Goal: Check status: Check status

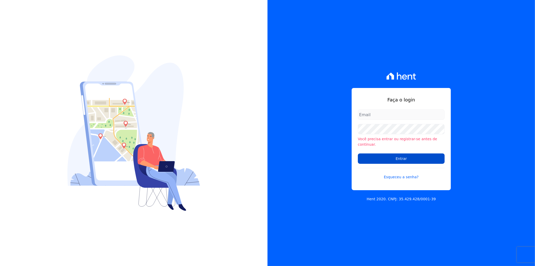
type input "italo.fernandes@e-arke.com"
click at [380, 156] on input "Entrar" at bounding box center [401, 158] width 87 height 10
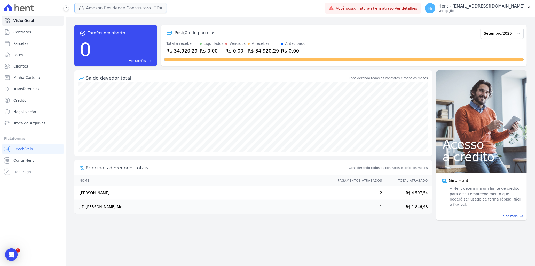
click at [123, 10] on button "Amazon Residence Construtora LTDA" at bounding box center [120, 8] width 92 height 10
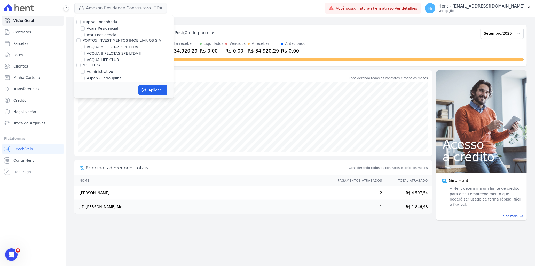
scroll to position [1946, 0]
click at [93, 91] on label "HARAS ROYAL URBANISMO" at bounding box center [107, 93] width 48 height 4
click at [81, 91] on input "HARAS ROYAL URBANISMO" at bounding box center [78, 93] width 4 height 4
checkbox input "true"
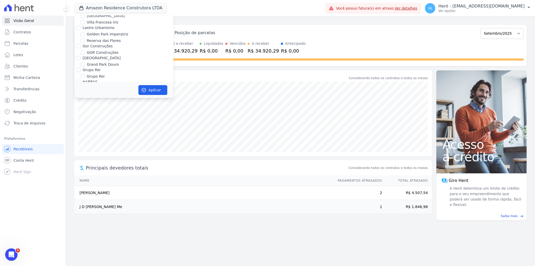
checkbox input "true"
click at [111, 55] on label "Amazon Residence Construtora LTDA" at bounding box center [120, 57] width 67 height 5
click at [85, 55] on input "Amazon Residence Construtora LTDA" at bounding box center [83, 57] width 4 height 4
checkbox input "false"
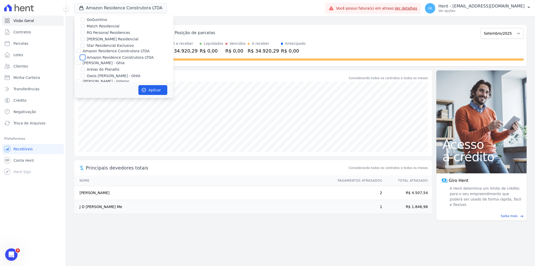
checkbox input "false"
click at [152, 91] on button "Aplicar" at bounding box center [152, 90] width 29 height 10
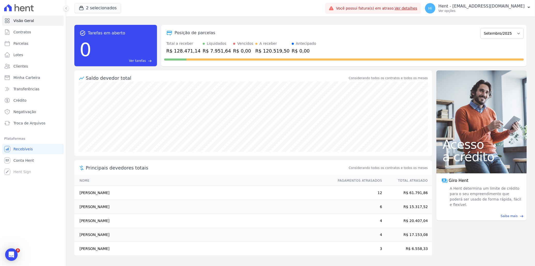
scroll to position [0, 0]
click at [92, 7] on button "2 selecionados" at bounding box center [97, 8] width 47 height 10
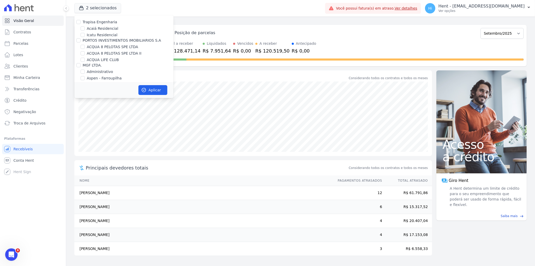
scroll to position [1946, 0]
click at [113, 97] on label "HARAS ROYAL RESIDENCE - [GEOGRAPHIC_DATA]" at bounding box center [130, 102] width 87 height 11
click at [85, 98] on input "HARAS ROYAL RESIDENCE - [GEOGRAPHIC_DATA]" at bounding box center [83, 100] width 4 height 4
checkbox input "false"
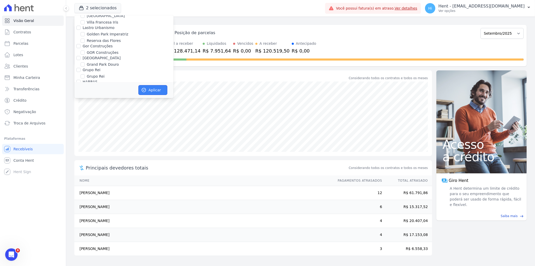
click at [146, 89] on button "Aplicar" at bounding box center [152, 90] width 29 height 10
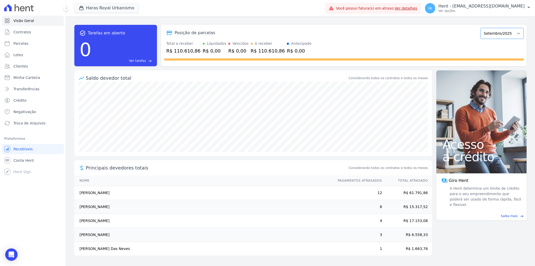
click at [493, 34] on select "Julho/2024 Agosto/2024 Setembro/2024 Outubro/2024 Novembro/2024 Dezembro/2024 J…" at bounding box center [502, 33] width 43 height 11
select select "08/2025"
click at [483, 28] on select "Julho/2024 Agosto/2024 Setembro/2024 Outubro/2024 Novembro/2024 Dezembro/2024 J…" at bounding box center [502, 33] width 43 height 11
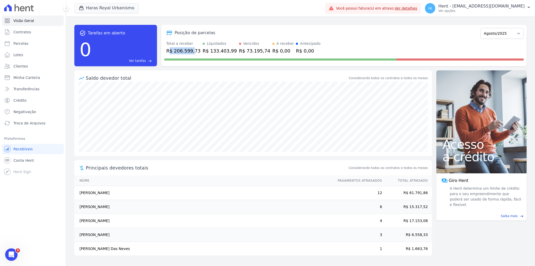
drag, startPoint x: 170, startPoint y: 50, endPoint x: 190, endPoint y: 50, distance: 19.4
click at [190, 50] on div "R$ 206.599,73" at bounding box center [183, 50] width 34 height 7
drag, startPoint x: 190, startPoint y: 50, endPoint x: 208, endPoint y: 47, distance: 18.1
click at [208, 47] on div "Liquidados R$ 133.403,99" at bounding box center [220, 47] width 34 height 13
drag, startPoint x: 208, startPoint y: 47, endPoint x: 261, endPoint y: 49, distance: 53.5
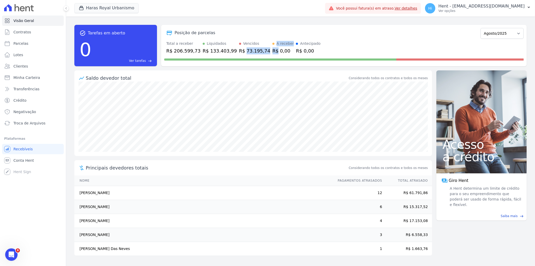
click at [261, 49] on div "Total a receber R$ 206.599,73 Liquidados R$ 133.403,99 Vencidos R$ 73.195,74 A …" at bounding box center [344, 47] width 360 height 13
drag, startPoint x: 79, startPoint y: 190, endPoint x: 417, endPoint y: 246, distance: 343.5
click at [417, 246] on tbody "Eliomar Azevedo Dos Santos 12 R$ 61.791,86 Aniely Keyko Hideshima 6 R$ 15.317,5…" at bounding box center [253, 221] width 358 height 70
click at [305, 212] on td "Aniely Keyko Hideshima" at bounding box center [203, 207] width 259 height 14
click at [27, 42] on link "Parcelas" at bounding box center [33, 43] width 62 height 10
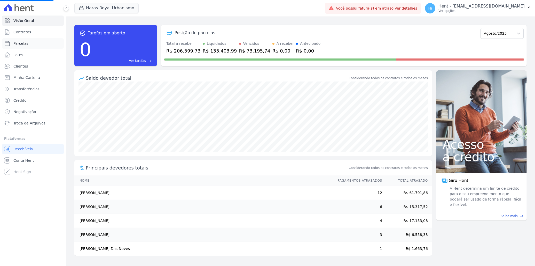
select select
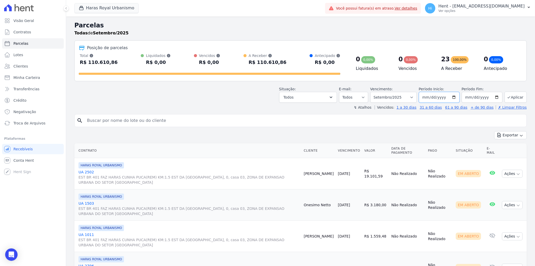
click at [454, 96] on input "[DATE]" at bounding box center [439, 97] width 41 height 11
click at [504, 137] on button "Exportar" at bounding box center [510, 135] width 33 height 8
click at [456, 133] on div "Exportar Exportar PDF Exportar CSV" at bounding box center [300, 137] width 453 height 12
click at [94, 8] on button "Haras Royal Urbanismo" at bounding box center [106, 8] width 64 height 10
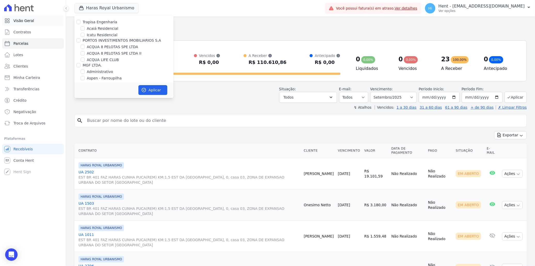
click at [27, 22] on span "Visão Geral" at bounding box center [23, 20] width 21 height 5
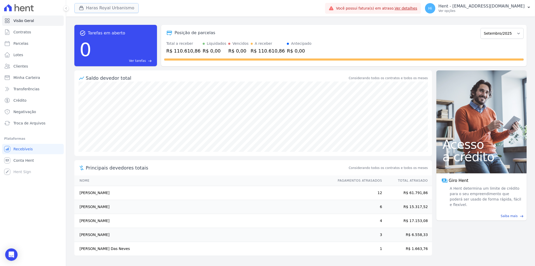
click at [109, 8] on button "Haras Royal Urbanismo" at bounding box center [106, 8] width 64 height 10
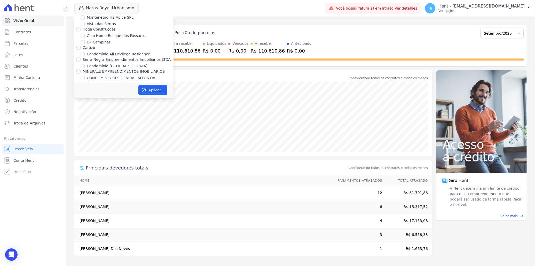
scroll to position [2206, 0]
click at [103, 108] on label "CONSTRUTORA MINERVA LTDA" at bounding box center [110, 110] width 55 height 4
click at [81, 108] on input "CONSTRUTORA MINERVA LTDA" at bounding box center [78, 110] width 4 height 4
checkbox input "true"
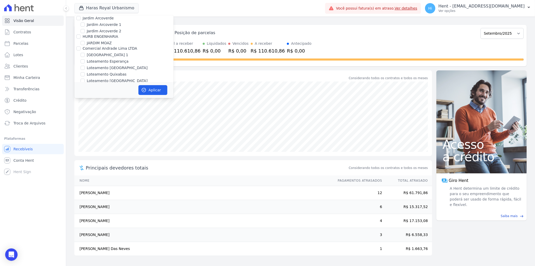
checkbox input "true"
click at [98, 82] on label "HARAS ROYAL URBANISMO" at bounding box center [111, 84] width 48 height 5
click at [85, 83] on input "HARAS ROYAL URBANISMO" at bounding box center [83, 85] width 4 height 4
checkbox input "false"
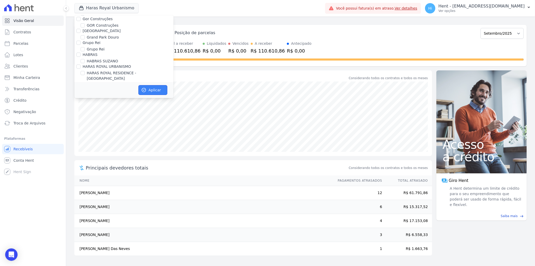
click at [152, 87] on button "Aplicar" at bounding box center [152, 90] width 29 height 10
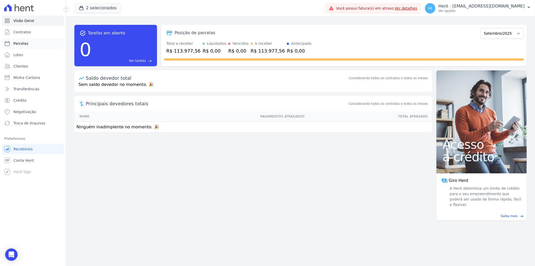
click at [25, 45] on span "Parcelas" at bounding box center [20, 43] width 15 height 5
select select
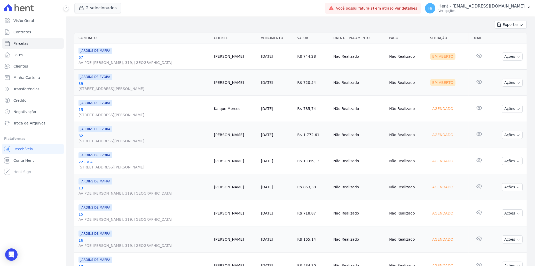
scroll to position [115, 0]
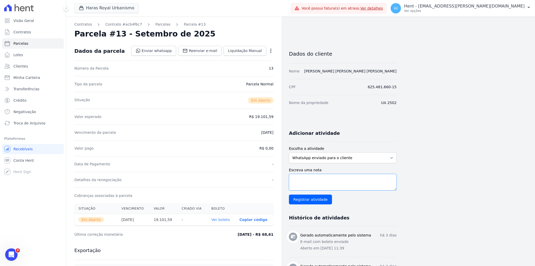
click at [326, 179] on textarea "Escreva uma nota" at bounding box center [343, 182] width 108 height 17
type textarea "dgsdfgdsfghdfgdfgfd"
click at [80, 25] on link "Contratos" at bounding box center [83, 24] width 18 height 5
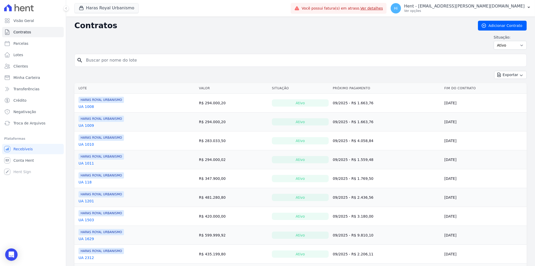
click at [85, 109] on link "UA 1008" at bounding box center [86, 106] width 15 height 5
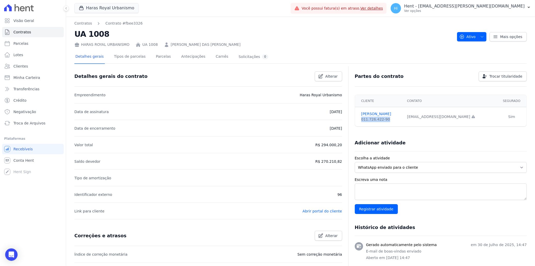
drag, startPoint x: 385, startPoint y: 120, endPoint x: 360, endPoint y: 122, distance: 25.6
click at [360, 122] on td "PAULO NEVES 011.726.422-90" at bounding box center [379, 116] width 49 height 19
copy div "011.726.422-90"
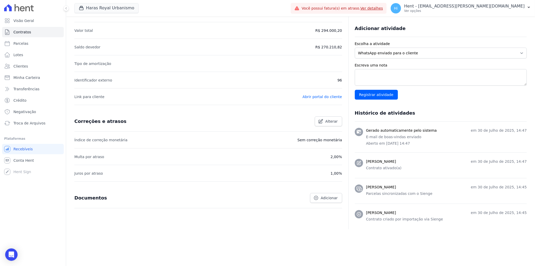
scroll to position [114, 0]
click at [370, 137] on p "E-mail de boas-vindas enviado" at bounding box center [446, 136] width 161 height 5
click at [318, 97] on link "Abrir portal do cliente" at bounding box center [323, 96] width 40 height 4
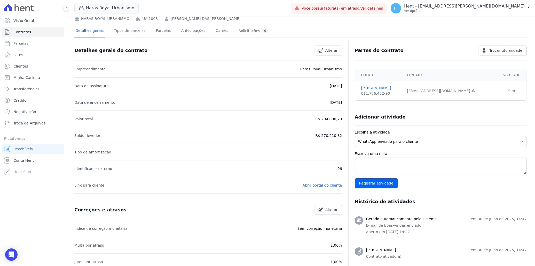
scroll to position [29, 0]
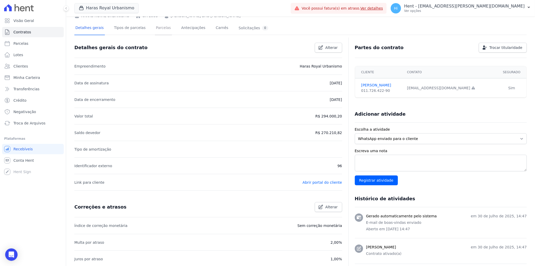
click at [155, 28] on link "Parcelas" at bounding box center [163, 28] width 17 height 14
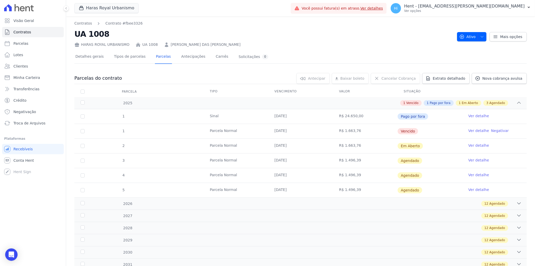
click at [472, 144] on link "Ver detalhe" at bounding box center [479, 145] width 21 height 5
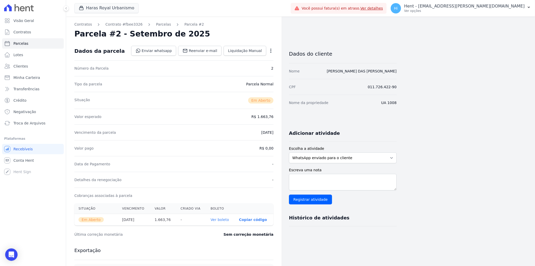
click at [221, 221] on link "Ver boleto" at bounding box center [220, 219] width 18 height 4
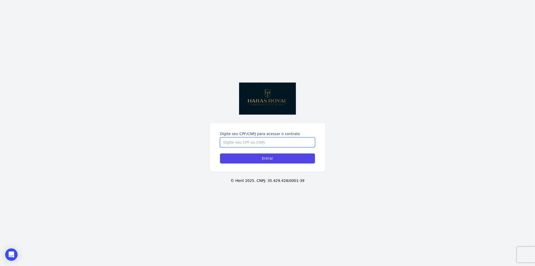
click at [258, 142] on input "Digite seu CPF/CNPJ para acessar o contrato" at bounding box center [267, 142] width 95 height 10
paste input "011.726.422-90"
type input "011.726.422-90"
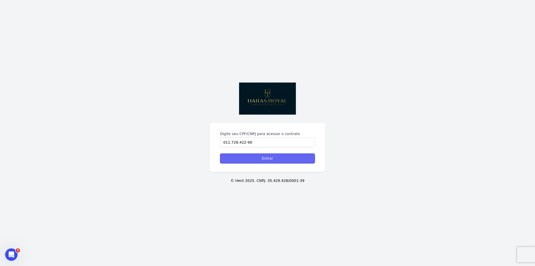
click at [258, 157] on input "Entrar" at bounding box center [267, 158] width 95 height 10
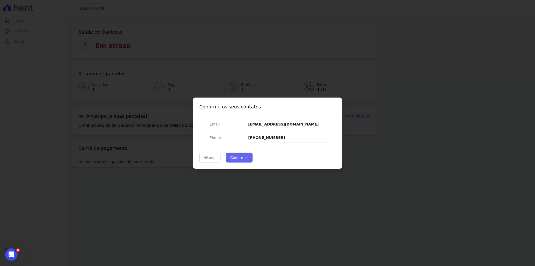
click at [234, 157] on button "Confirmar" at bounding box center [239, 157] width 27 height 10
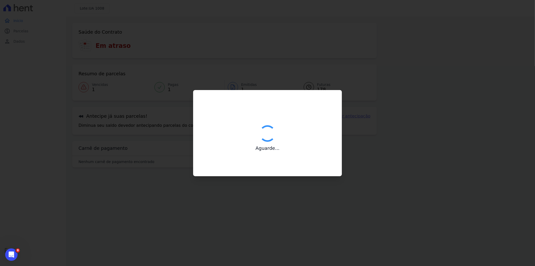
type input "Contatos confirmados com sucesso."
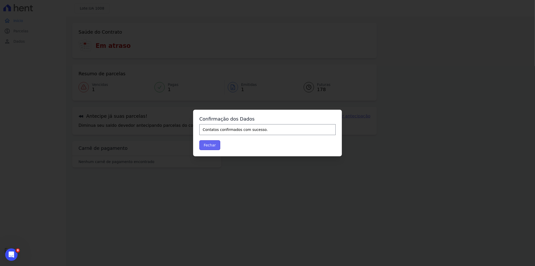
click at [213, 143] on button "Fechar" at bounding box center [209, 145] width 21 height 10
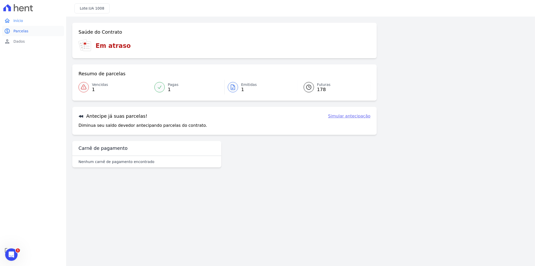
click at [24, 32] on span "Parcelas" at bounding box center [20, 30] width 15 height 5
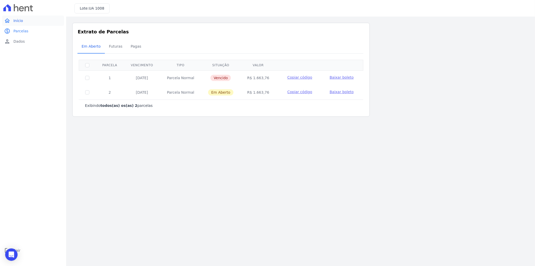
click at [24, 17] on link "home Início" at bounding box center [33, 20] width 62 height 10
